Goal: Information Seeking & Learning: Learn about a topic

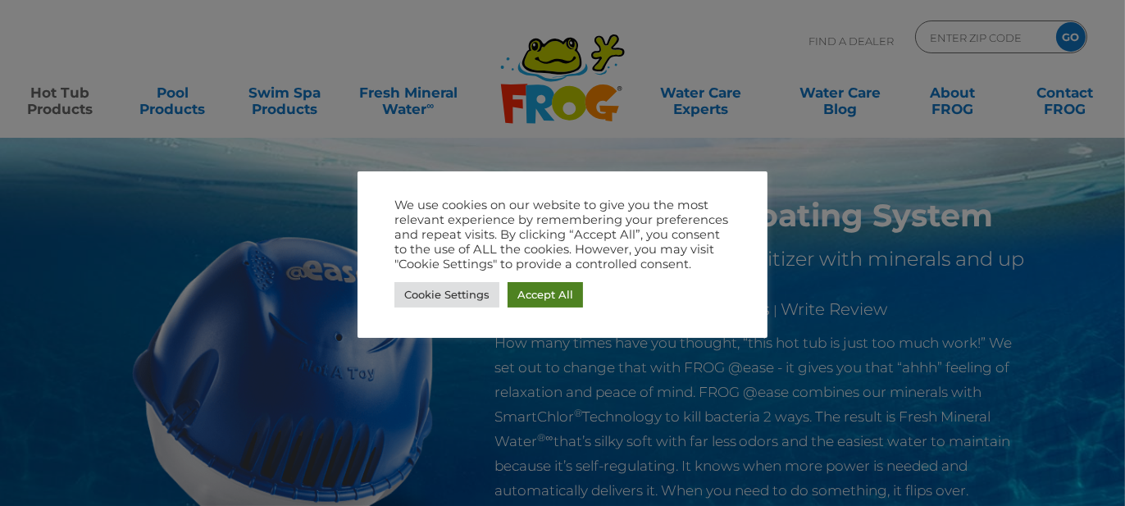
click at [537, 297] on link "Accept All" at bounding box center [544, 294] width 75 height 25
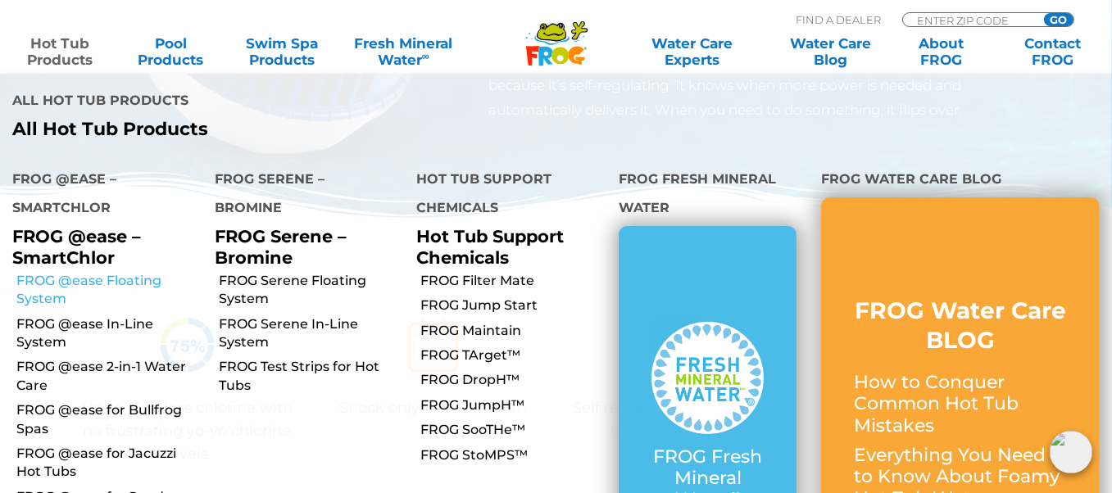
scroll to position [410, 0]
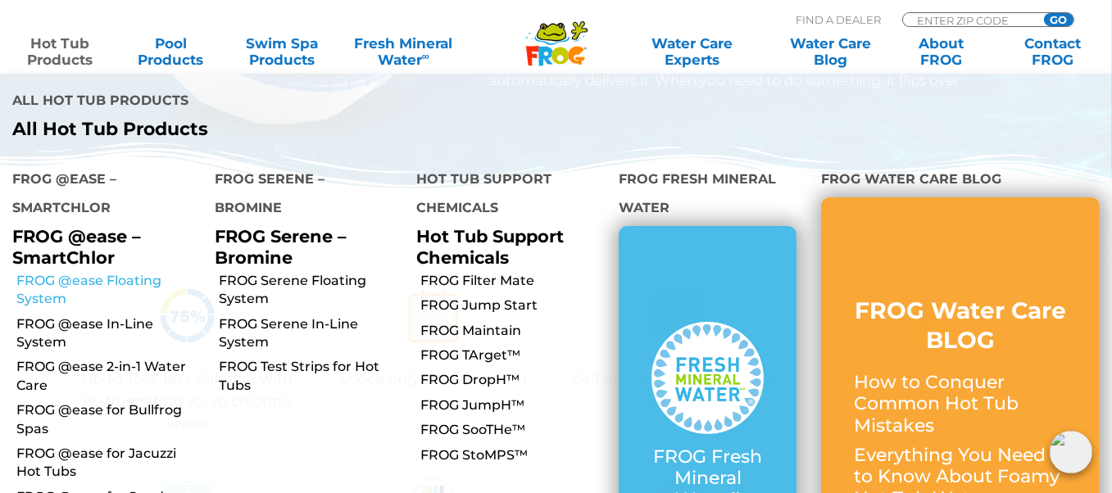
click at [55, 272] on link "FROG @ease Floating System" at bounding box center [109, 290] width 186 height 37
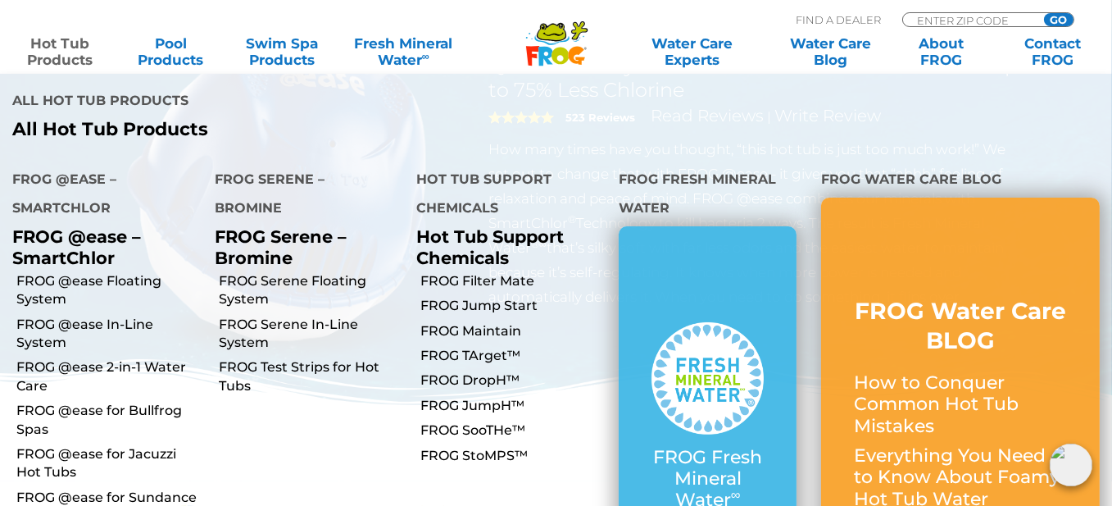
scroll to position [246, 0]
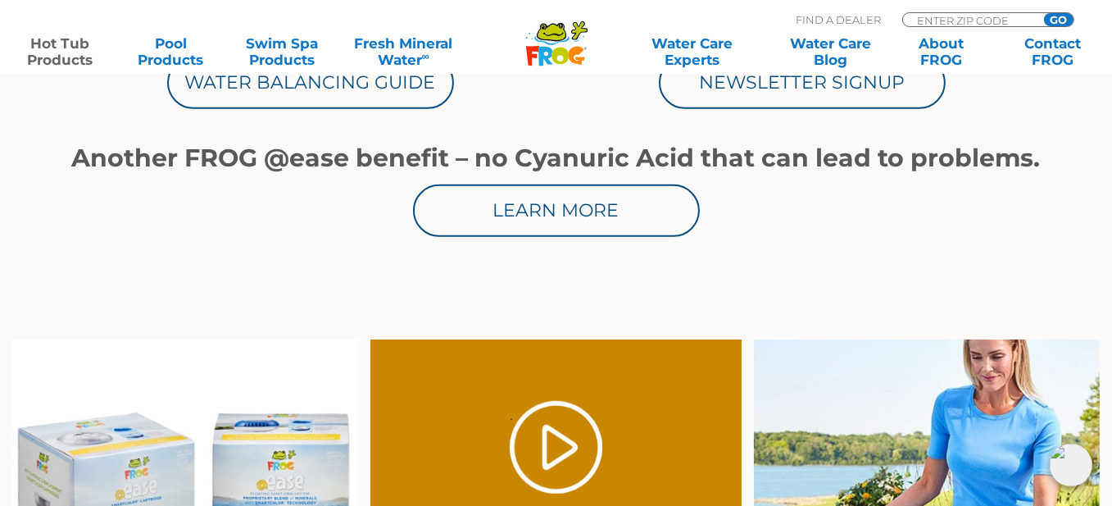
scroll to position [984, 0]
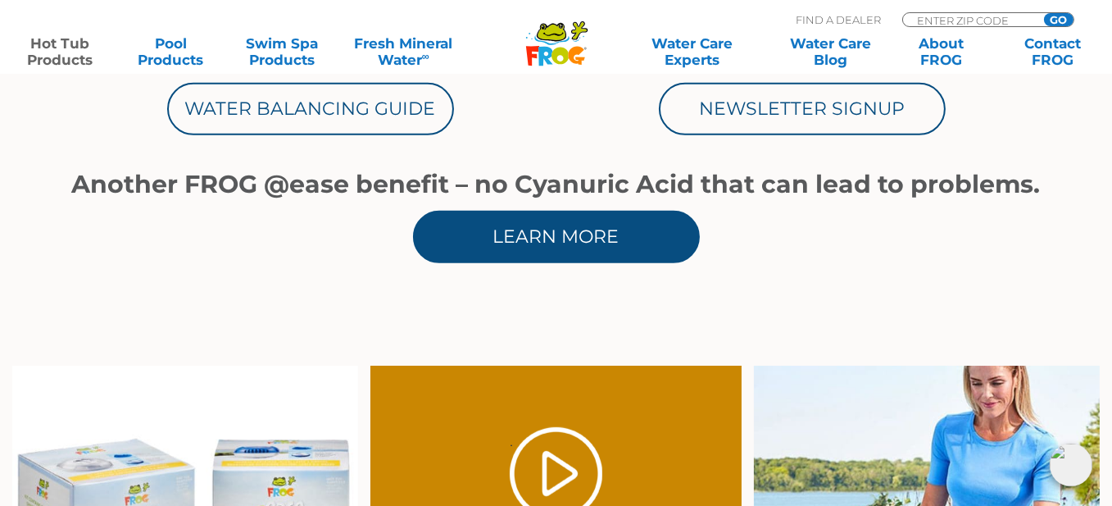
click at [493, 251] on link "Learn More" at bounding box center [556, 237] width 287 height 52
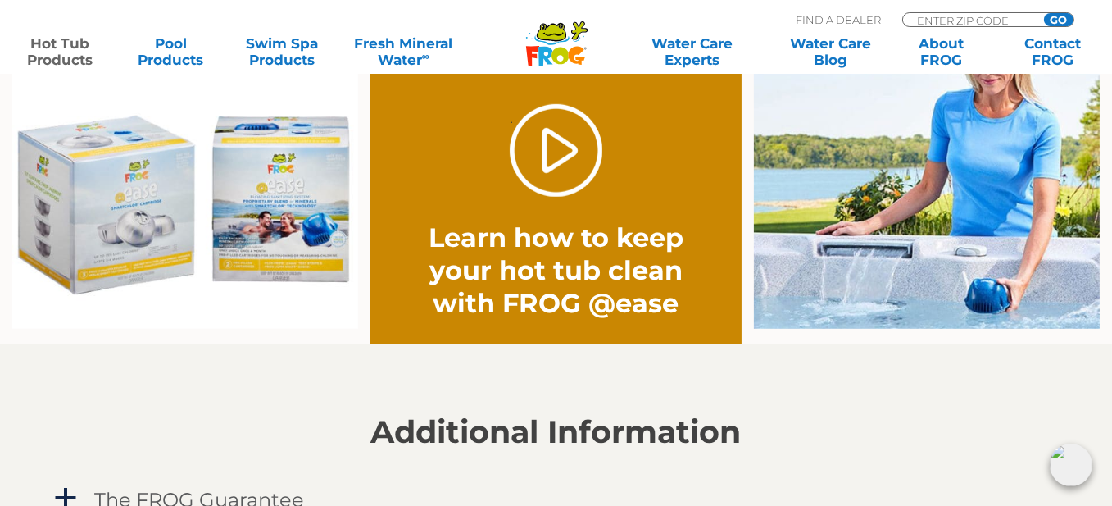
scroll to position [1311, 0]
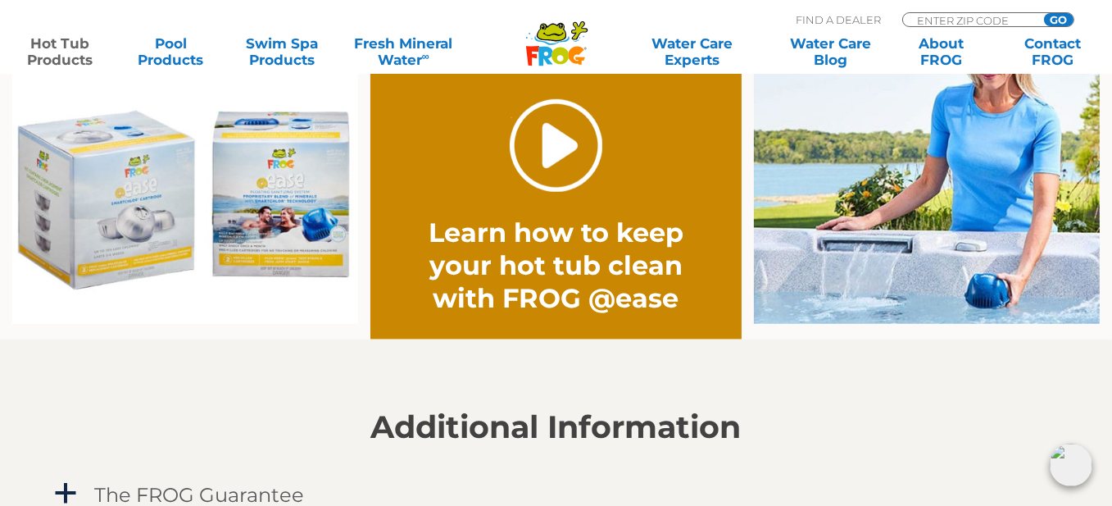
click at [561, 144] on link "." at bounding box center [556, 145] width 93 height 93
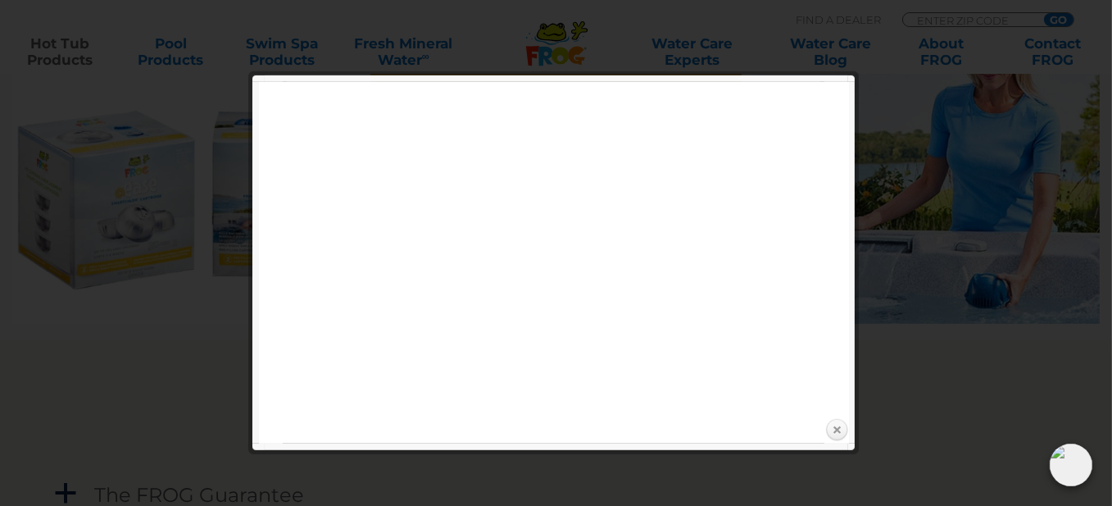
click at [838, 431] on link "Close" at bounding box center [837, 430] width 25 height 25
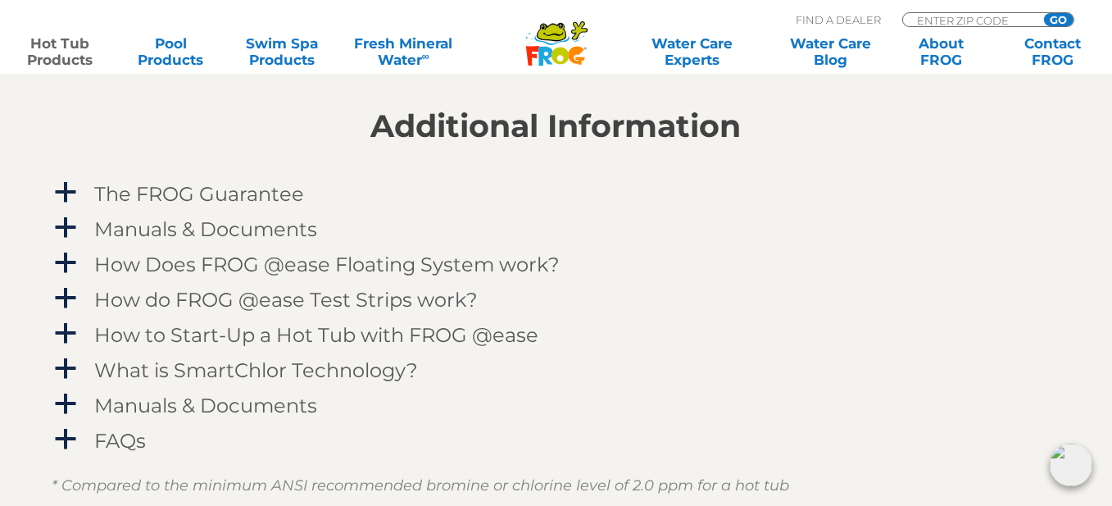
scroll to position [1639, 0]
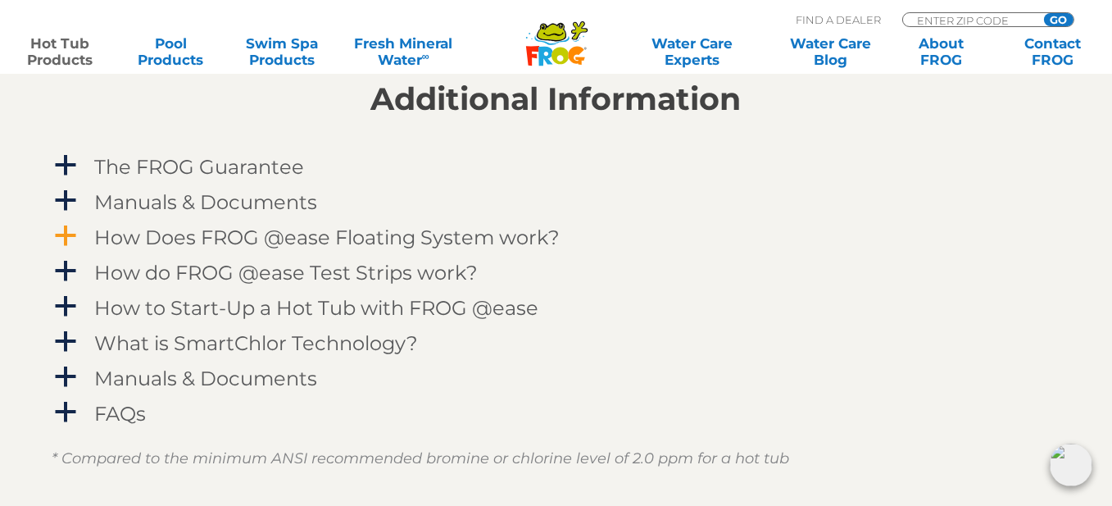
click at [70, 233] on span "a" at bounding box center [66, 236] width 25 height 25
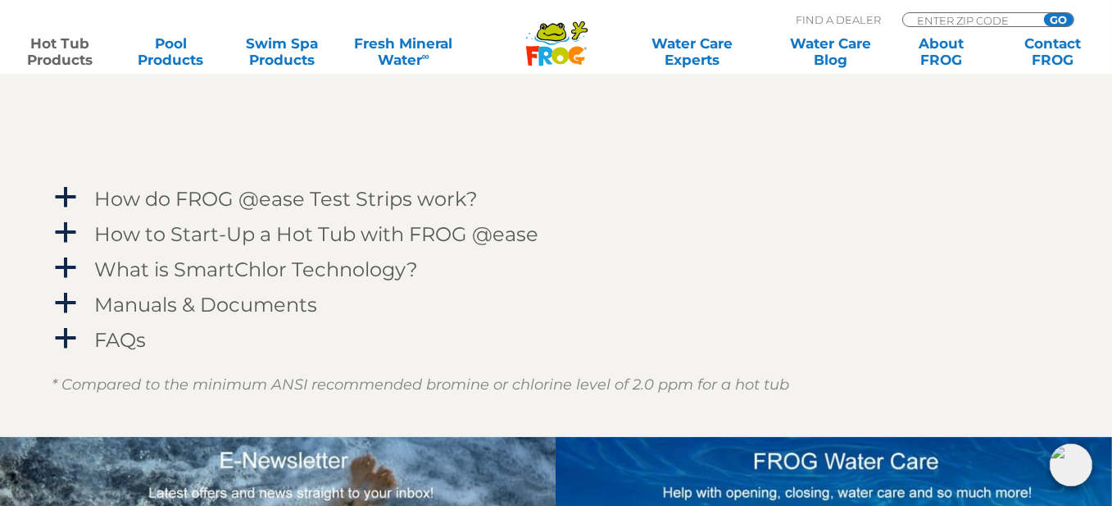
scroll to position [2213, 0]
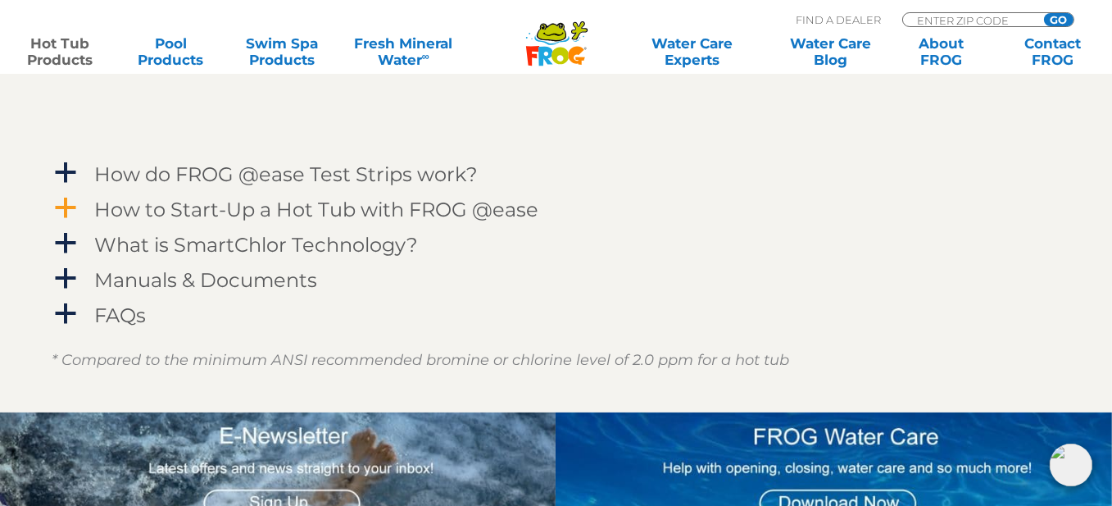
click at [66, 204] on span "a" at bounding box center [66, 208] width 25 height 25
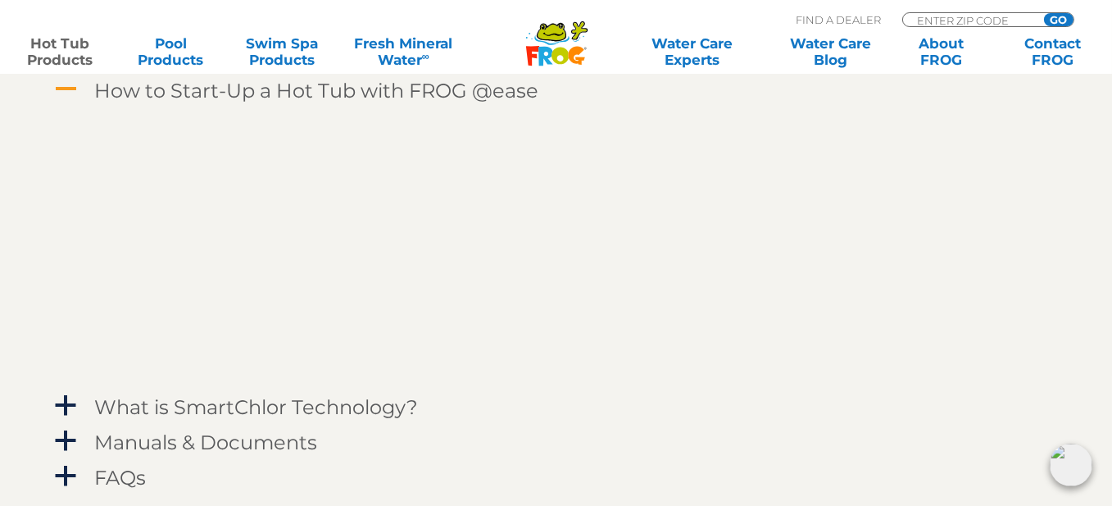
scroll to position [2295, 0]
